Goal: Navigation & Orientation: Find specific page/section

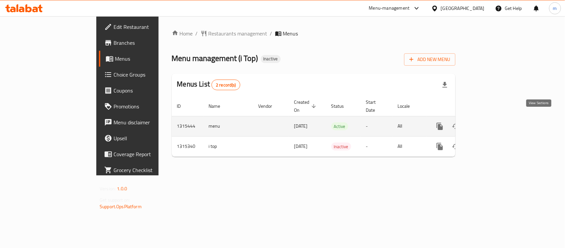
click at [492, 122] on icon "enhanced table" at bounding box center [488, 126] width 8 height 8
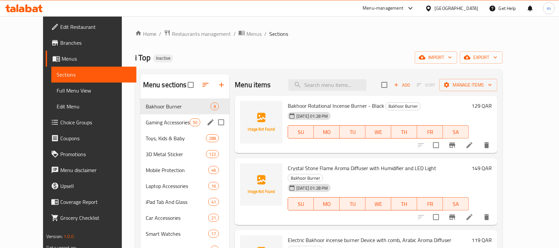
click at [140, 126] on div "Gaming Accessories 50" at bounding box center [184, 122] width 89 height 16
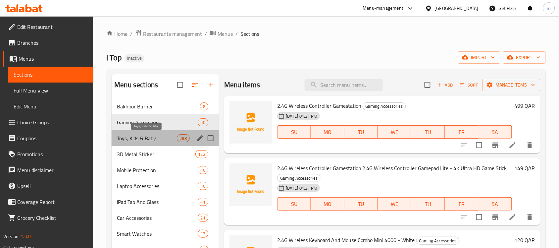
click at [138, 135] on span "Toys, Kids & Baby" at bounding box center [147, 138] width 60 height 8
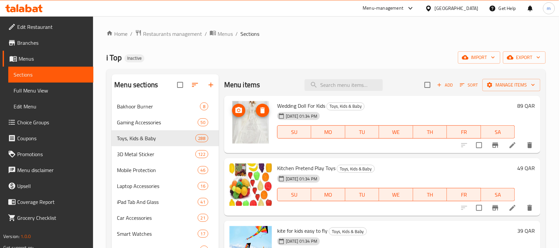
click at [257, 115] on img at bounding box center [250, 122] width 42 height 42
click at [249, 123] on img at bounding box center [250, 122] width 42 height 42
click at [126, 152] on span "3D Metal Sticker" at bounding box center [147, 154] width 60 height 8
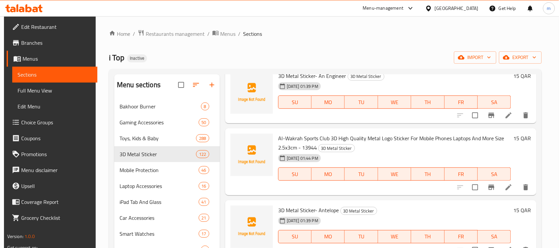
scroll to position [2111, 0]
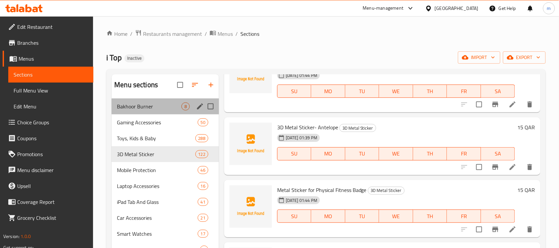
click at [138, 111] on div "Bakhoor Burner 8" at bounding box center [165, 106] width 107 height 16
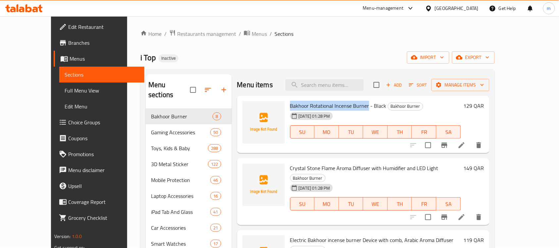
drag, startPoint x: 277, startPoint y: 105, endPoint x: 354, endPoint y: 106, distance: 77.1
click at [354, 106] on span "Bakhoor Rotational Incense Burner - Black" at bounding box center [338, 106] width 96 height 10
copy span "Bakhoor Rotational Incense Burner"
click at [305, 52] on div "i Top Inactive import export" at bounding box center [317, 57] width 354 height 12
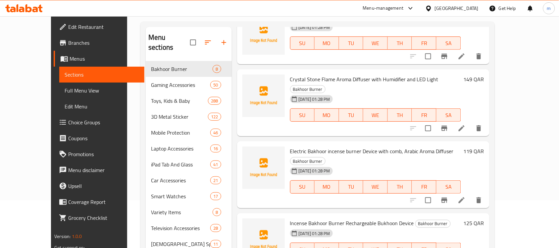
scroll to position [83, 0]
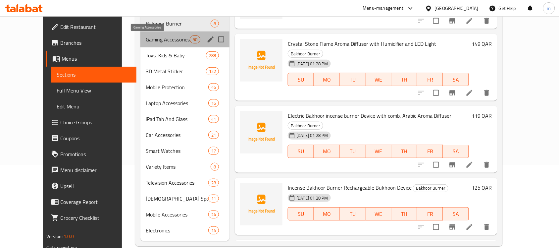
click at [146, 37] on span "Gaming Accessories" at bounding box center [168, 39] width 44 height 8
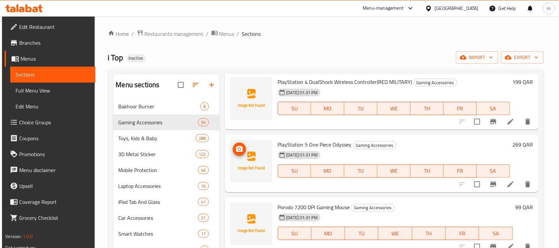
scroll to position [2773, 0]
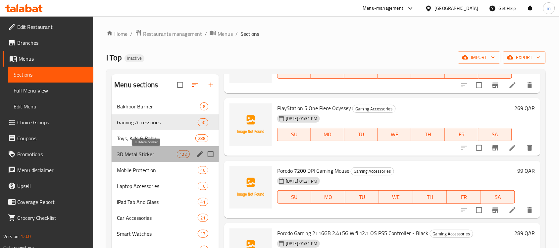
click at [131, 150] on span "3D Metal Sticker" at bounding box center [147, 154] width 60 height 8
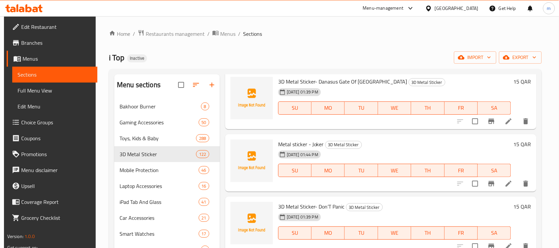
scroll to position [3525, 0]
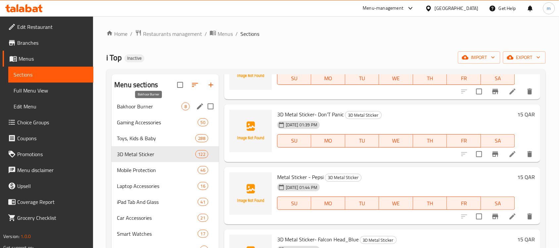
click at [128, 105] on span "Bakhoor Burner" at bounding box center [149, 106] width 65 height 8
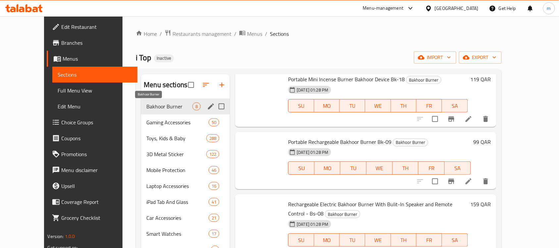
scroll to position [276, 0]
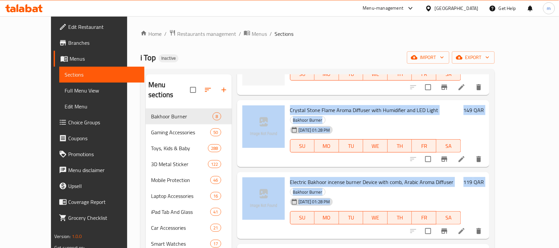
drag, startPoint x: 278, startPoint y: 78, endPoint x: 333, endPoint y: 80, distance: 54.7
click at [333, 64] on div "Bakhoor Rotational Incense Burner - Black Bakhoor Burner [DATE] 01:28 PM SU MO …" at bounding box center [363, 51] width 252 height 26
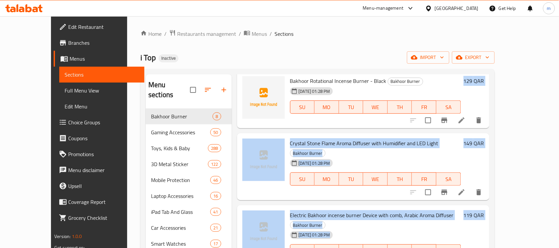
scroll to position [0, 0]
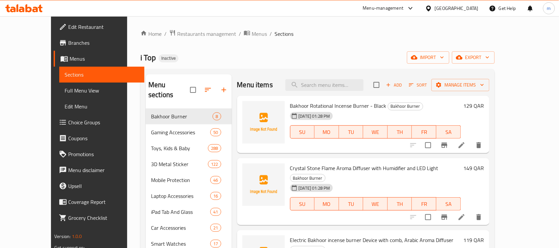
click at [321, 52] on div "i Top Inactive import export" at bounding box center [317, 57] width 354 height 12
drag, startPoint x: 360, startPoint y: 107, endPoint x: 371, endPoint y: 108, distance: 11.4
click at [371, 108] on h6 "Bakhoor Rotational Incense Burner - Black Bakhoor Burner" at bounding box center [375, 105] width 171 height 9
copy span "Black"
drag, startPoint x: 340, startPoint y: 107, endPoint x: 370, endPoint y: 108, distance: 30.5
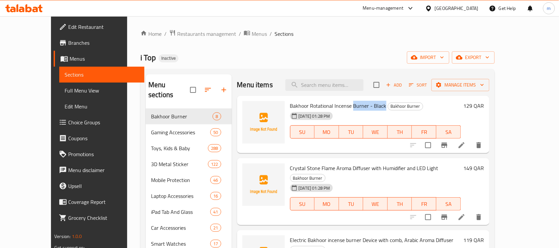
click at [370, 108] on span "Bakhoor Rotational Incense Burner - Black" at bounding box center [338, 106] width 96 height 10
copy span "Burner - Black"
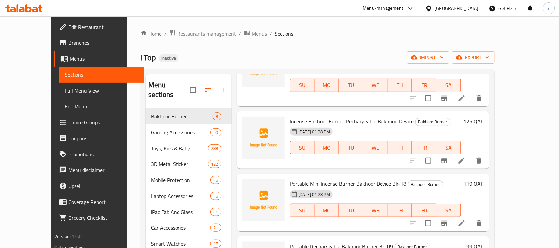
scroll to position [111, 0]
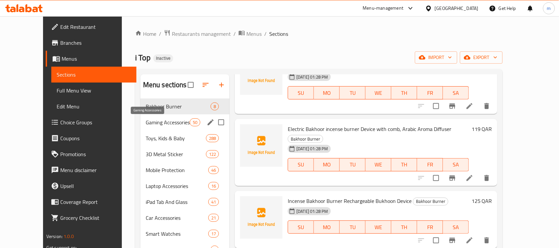
click at [146, 124] on span "Gaming Accessories" at bounding box center [168, 122] width 44 height 8
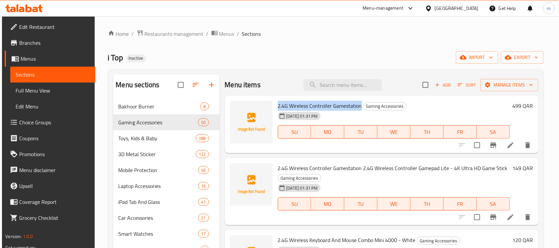
drag, startPoint x: 277, startPoint y: 105, endPoint x: 360, endPoint y: 105, distance: 82.1
click at [360, 105] on span "2.4G Wireless Controller Gamestation" at bounding box center [320, 106] width 84 height 10
copy span "2.4G Wireless Controller Gamestation"
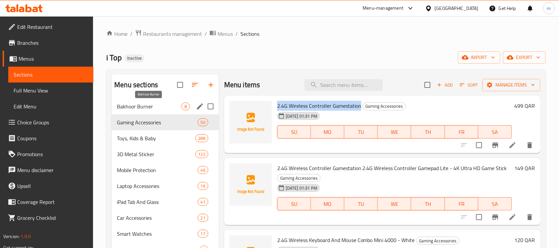
click at [131, 104] on span "Bakhoor Burner" at bounding box center [149, 106] width 65 height 8
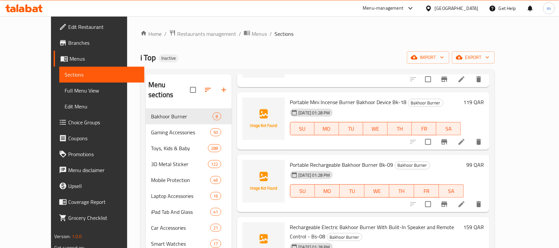
scroll to position [276, 0]
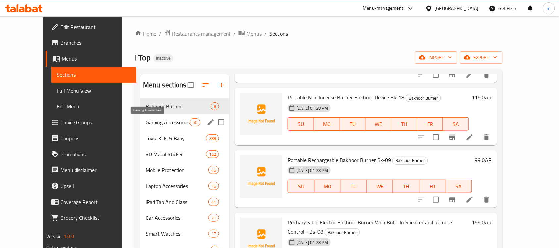
click at [150, 122] on span "Gaming Accessories" at bounding box center [168, 122] width 44 height 8
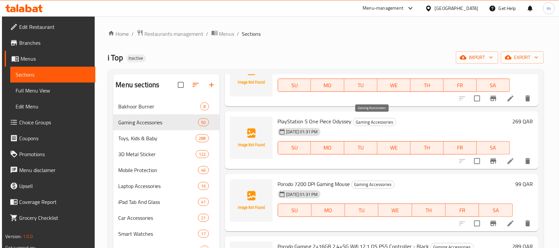
scroll to position [2925, 0]
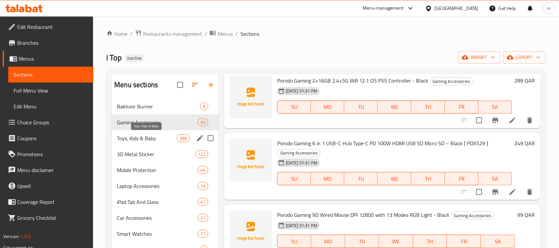
click at [123, 136] on span "Toys, Kids & Baby" at bounding box center [147, 138] width 60 height 8
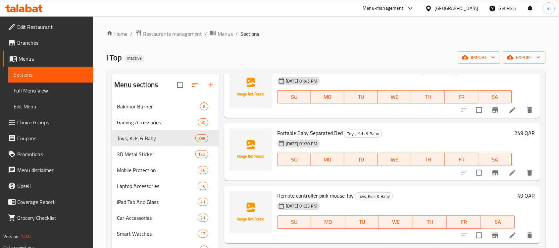
scroll to position [3839, 0]
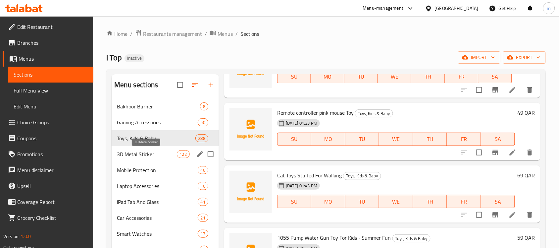
click at [134, 154] on span "3D Metal Sticker" at bounding box center [147, 154] width 60 height 8
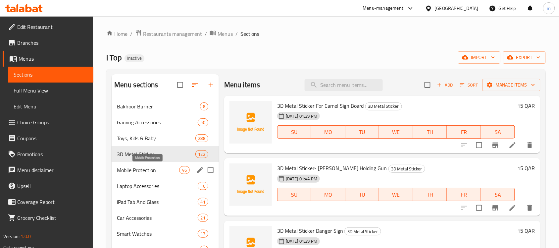
click at [138, 171] on span "Mobile Protection" at bounding box center [148, 170] width 62 height 8
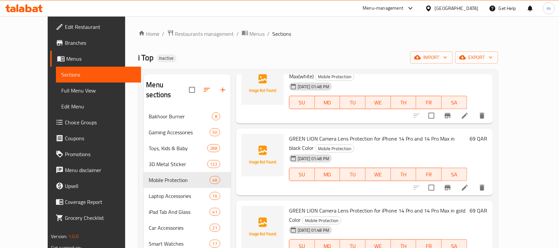
scroll to position [1821, 0]
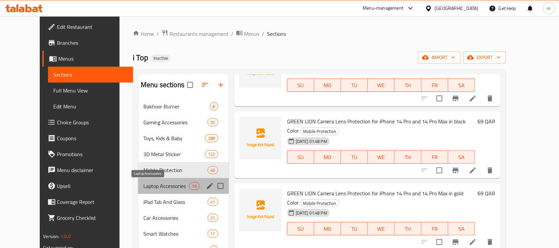
click at [143, 187] on span "Laptop Accessories" at bounding box center [165, 186] width 45 height 8
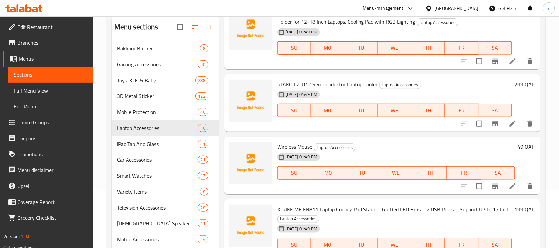
scroll to position [94, 0]
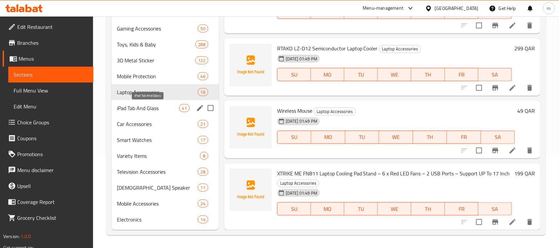
click at [131, 109] on span "iPad Tab And Glass" at bounding box center [148, 108] width 62 height 8
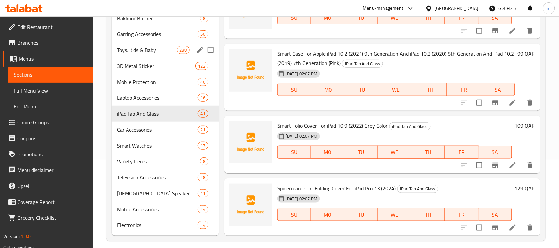
scroll to position [94, 0]
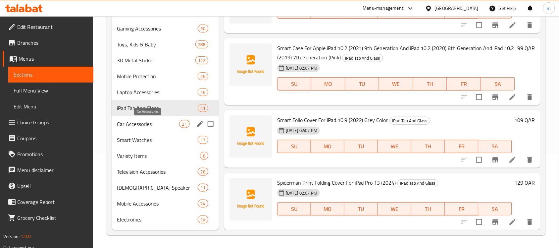
click at [128, 122] on span "Car Accessories" at bounding box center [148, 124] width 62 height 8
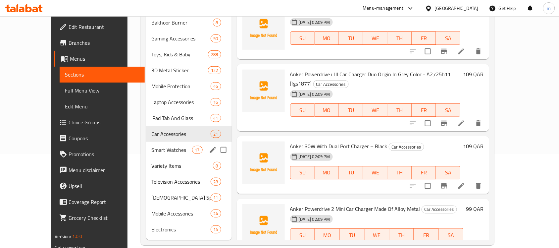
click at [151, 146] on span "Smart Watches" at bounding box center [171, 150] width 41 height 8
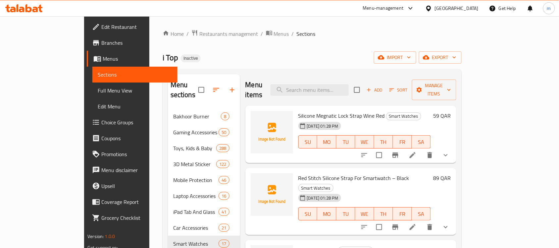
scroll to position [94, 0]
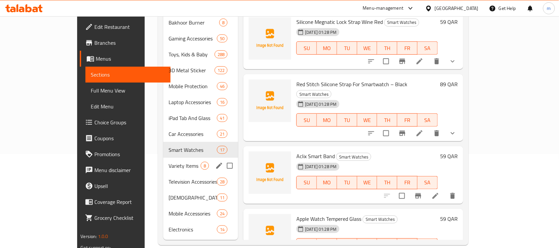
click at [163, 160] on div "Variety Items 8" at bounding box center [200, 166] width 75 height 16
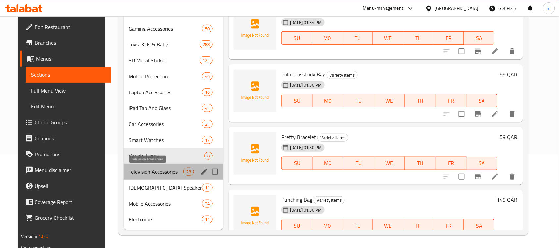
click at [134, 171] on span "Television Accessories" at bounding box center [156, 172] width 55 height 8
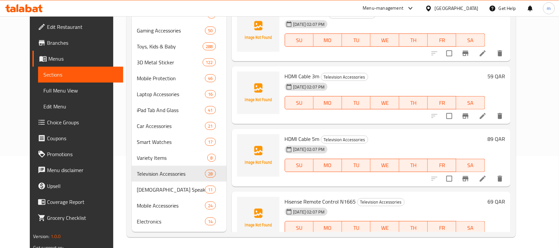
scroll to position [94, 0]
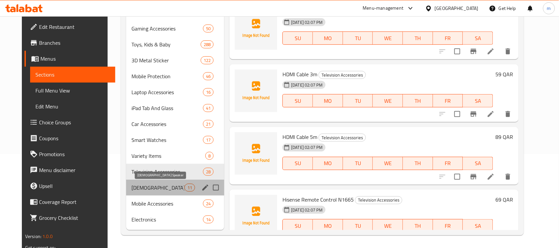
click at [140, 185] on span "[DEMOGRAPHIC_DATA] Speaker" at bounding box center [157, 187] width 53 height 8
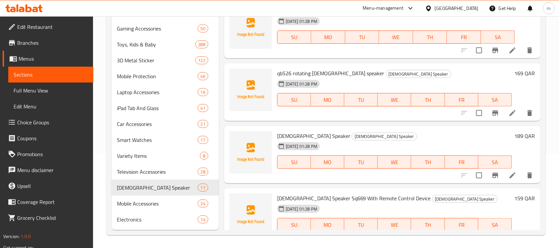
scroll to position [463, 0]
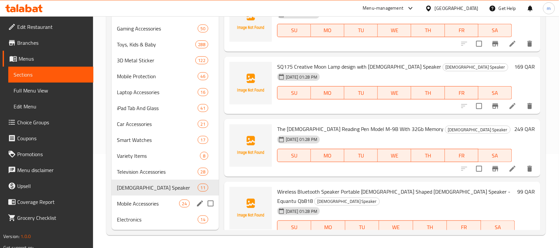
click at [137, 207] on span "Mobile Accessories" at bounding box center [148, 203] width 62 height 8
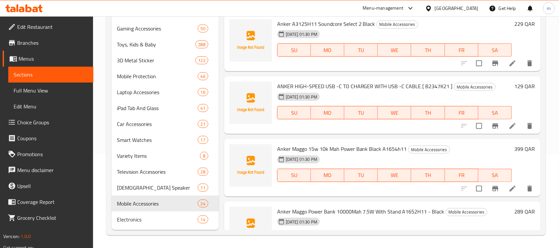
scroll to position [1293, 0]
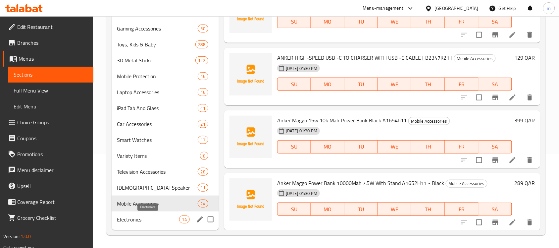
click at [122, 217] on span "Electronics" at bounding box center [148, 219] width 62 height 8
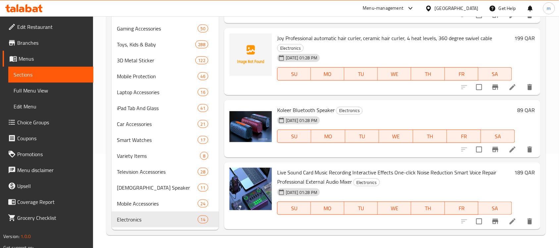
scroll to position [462, 0]
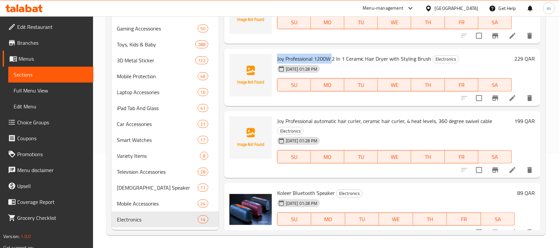
drag, startPoint x: 277, startPoint y: 58, endPoint x: 333, endPoint y: 56, distance: 55.7
click at [333, 56] on span "Joy Professional 1200W 2 In 1 Ceramic Hair Dryer with Styling Brush" at bounding box center [354, 59] width 154 height 10
copy span "Joy Professional 1200W"
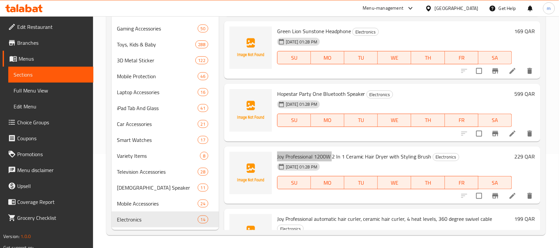
scroll to position [338, 0]
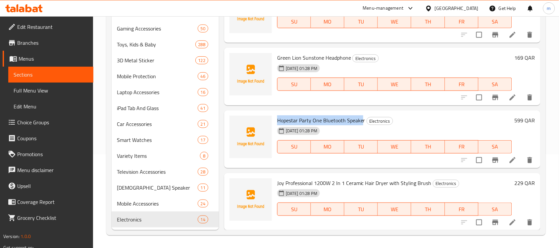
drag, startPoint x: 277, startPoint y: 118, endPoint x: 363, endPoint y: 122, distance: 85.5
click at [363, 122] on span "Hopestar Party One Bluetooth Speaker" at bounding box center [321, 120] width 88 height 10
copy span "Hopestar Party One Bluetooth Speaker"
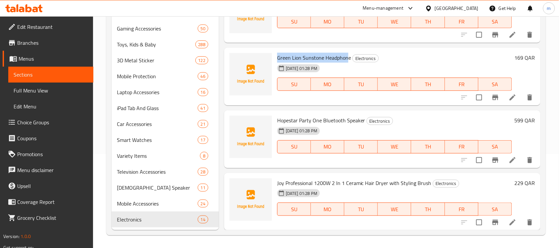
drag, startPoint x: 277, startPoint y: 56, endPoint x: 348, endPoint y: 58, distance: 70.9
click at [348, 58] on span "Green Lion Sunstone Headphone" at bounding box center [314, 58] width 74 height 10
copy span "Green Lion Sunstone Headphone"
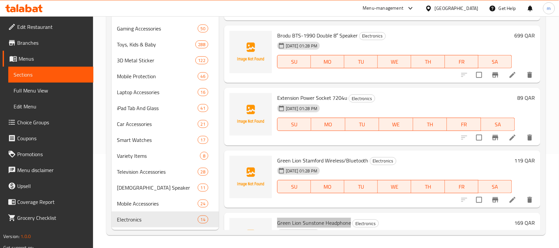
scroll to position [172, 0]
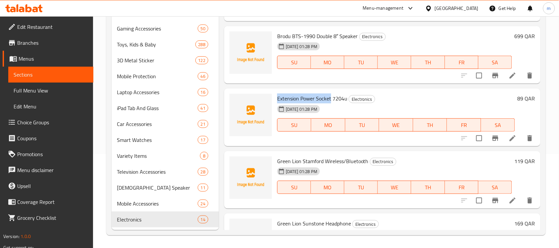
drag, startPoint x: 278, startPoint y: 99, endPoint x: 331, endPoint y: 96, distance: 53.1
click at [331, 96] on span "Extension Power Socket 7204u" at bounding box center [312, 98] width 70 height 10
copy span "Extension Power Socket"
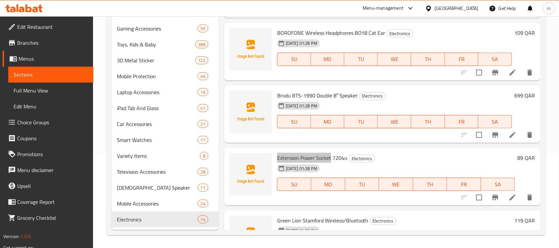
scroll to position [90, 0]
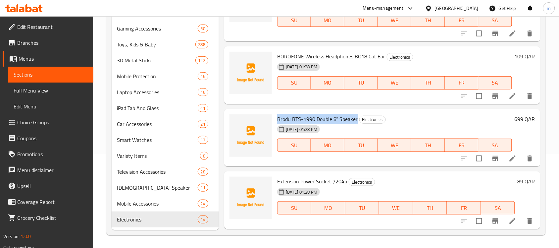
drag, startPoint x: 277, startPoint y: 115, endPoint x: 356, endPoint y: 120, distance: 79.6
click at [356, 120] on span "Brodu BTS-1990 Double 8″ Speaker" at bounding box center [317, 119] width 81 height 10
copy span "Brodu BTS-1990 Double 8″ Speaker"
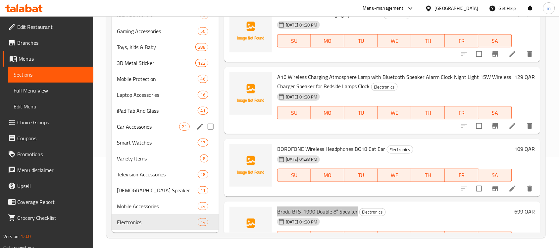
scroll to position [94, 0]
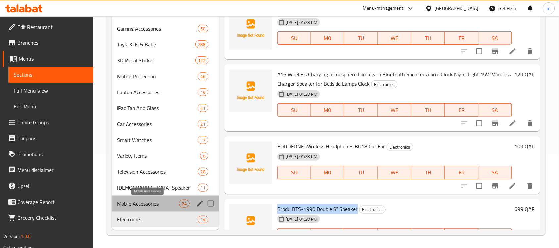
click at [133, 204] on span "Mobile Accessories" at bounding box center [148, 203] width 62 height 8
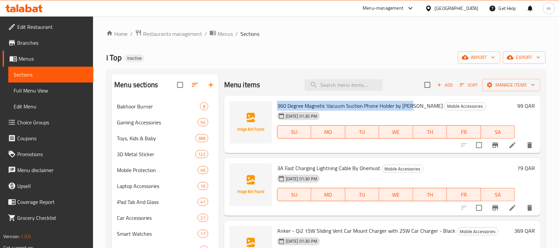
drag, startPoint x: 278, startPoint y: 106, endPoint x: 409, endPoint y: 107, distance: 130.8
click at [409, 107] on h6 "360 Degree Magnetic Vacuum Suction Phone Holder by Goji Mobile Accessories" at bounding box center [396, 105] width 238 height 9
copy span "360 Degree Magnetic Vacuum Suction Phone Holder by [PERSON_NAME]"
click at [305, 103] on span "360 Degree Magnetic Vacuum Suction Phone Holder by [PERSON_NAME]" at bounding box center [360, 106] width 166 height 10
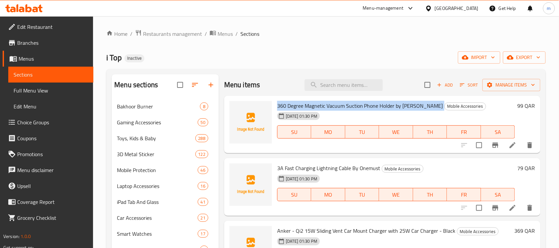
click at [305, 103] on span "360 Degree Magnetic Vacuum Suction Phone Holder by [PERSON_NAME]" at bounding box center [360, 106] width 166 height 10
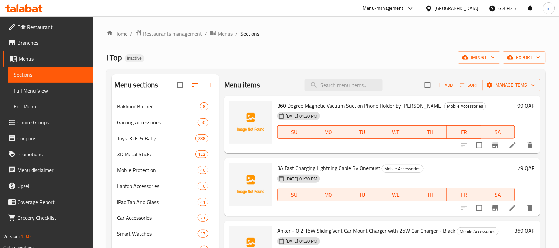
click at [297, 30] on ol "Home / Restaurants management / Menus / Sections" at bounding box center [325, 33] width 439 height 9
click at [472, 7] on div "[GEOGRAPHIC_DATA]" at bounding box center [457, 8] width 44 height 7
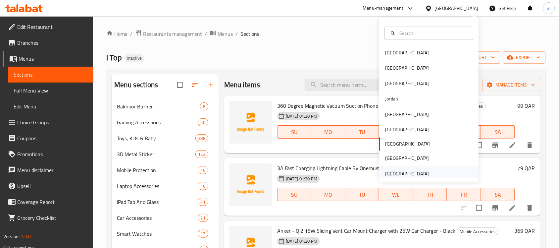
click at [415, 172] on div "[GEOGRAPHIC_DATA]" at bounding box center [407, 173] width 44 height 7
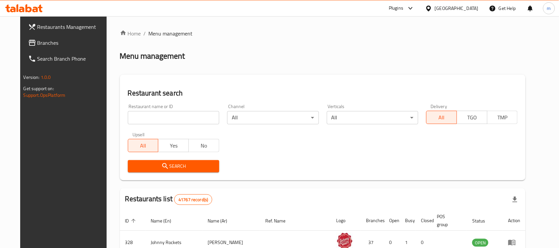
click at [37, 45] on span "Branches" at bounding box center [72, 43] width 71 height 8
